Goal: Register for event/course

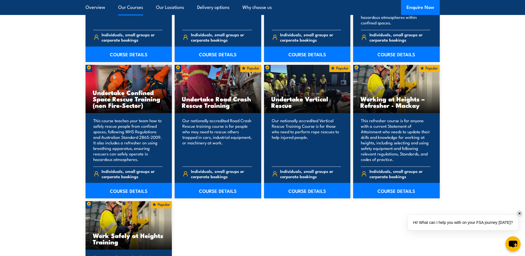
scroll to position [608, 0]
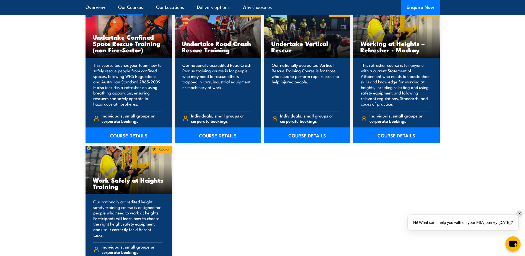
click at [127, 209] on p "Our nationally accredited height safety training course is designed for people …" at bounding box center [127, 218] width 69 height 39
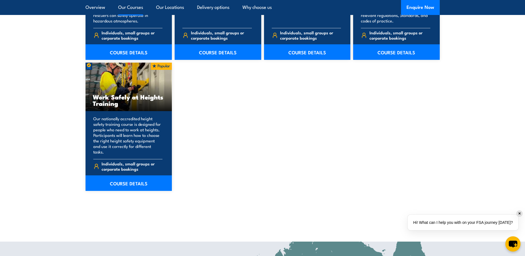
click at [127, 182] on link "COURSE DETAILS" at bounding box center [128, 182] width 87 height 15
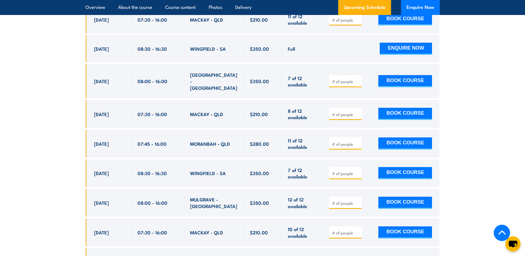
scroll to position [830, 0]
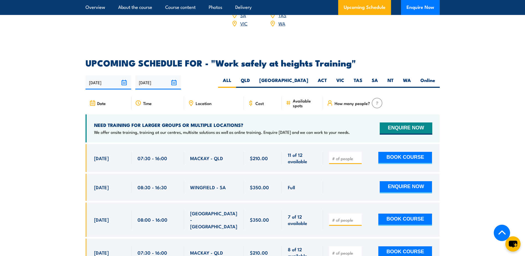
click at [360, 77] on label "TAS" at bounding box center [358, 82] width 18 height 11
click at [362, 77] on input "TAS" at bounding box center [364, 79] width 4 height 4
radio input "true"
